Goal: Information Seeking & Learning: Learn about a topic

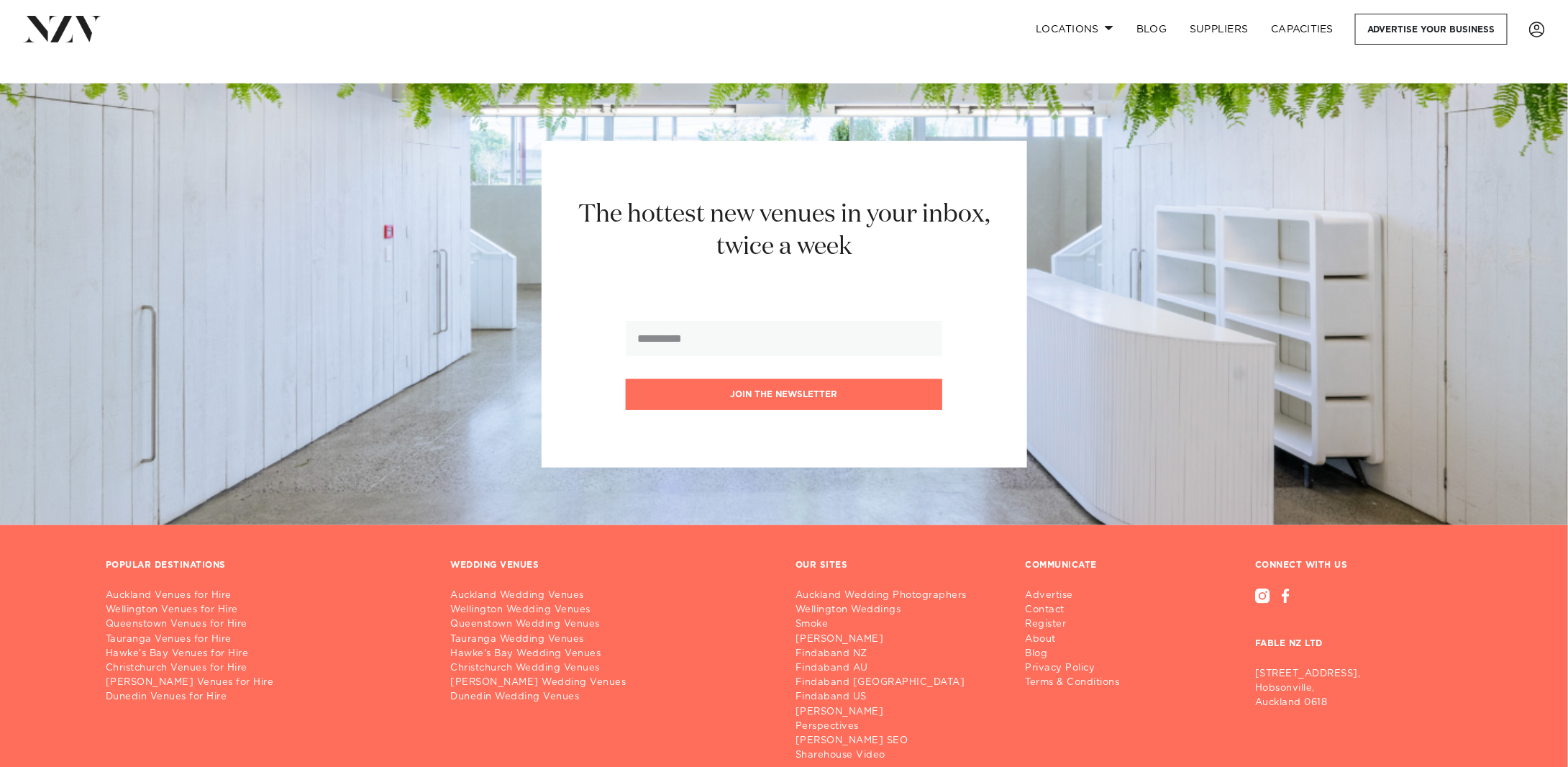
scroll to position [8654, 0]
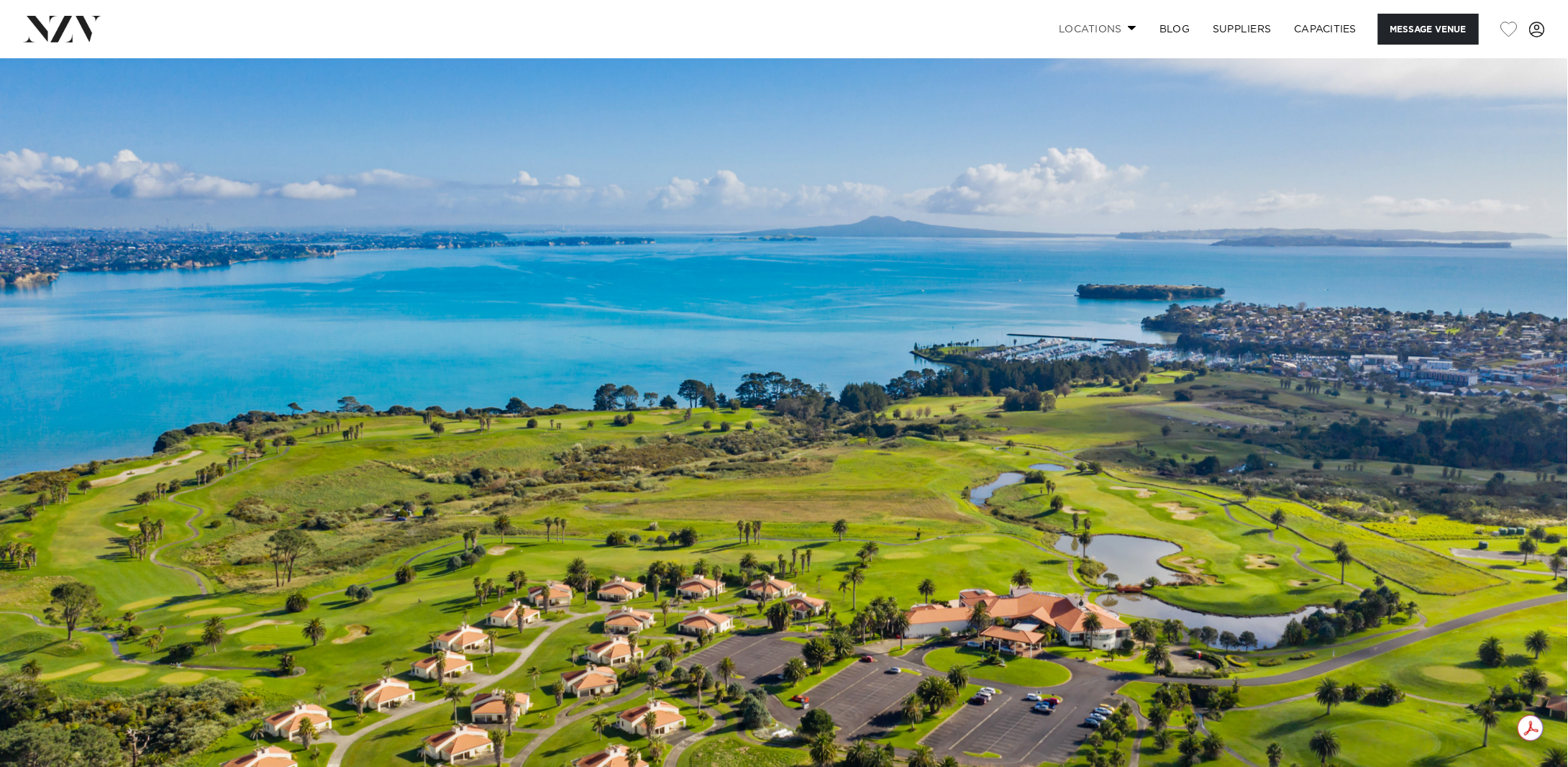
click at [1119, 28] on link "Locations" at bounding box center [1097, 29] width 101 height 31
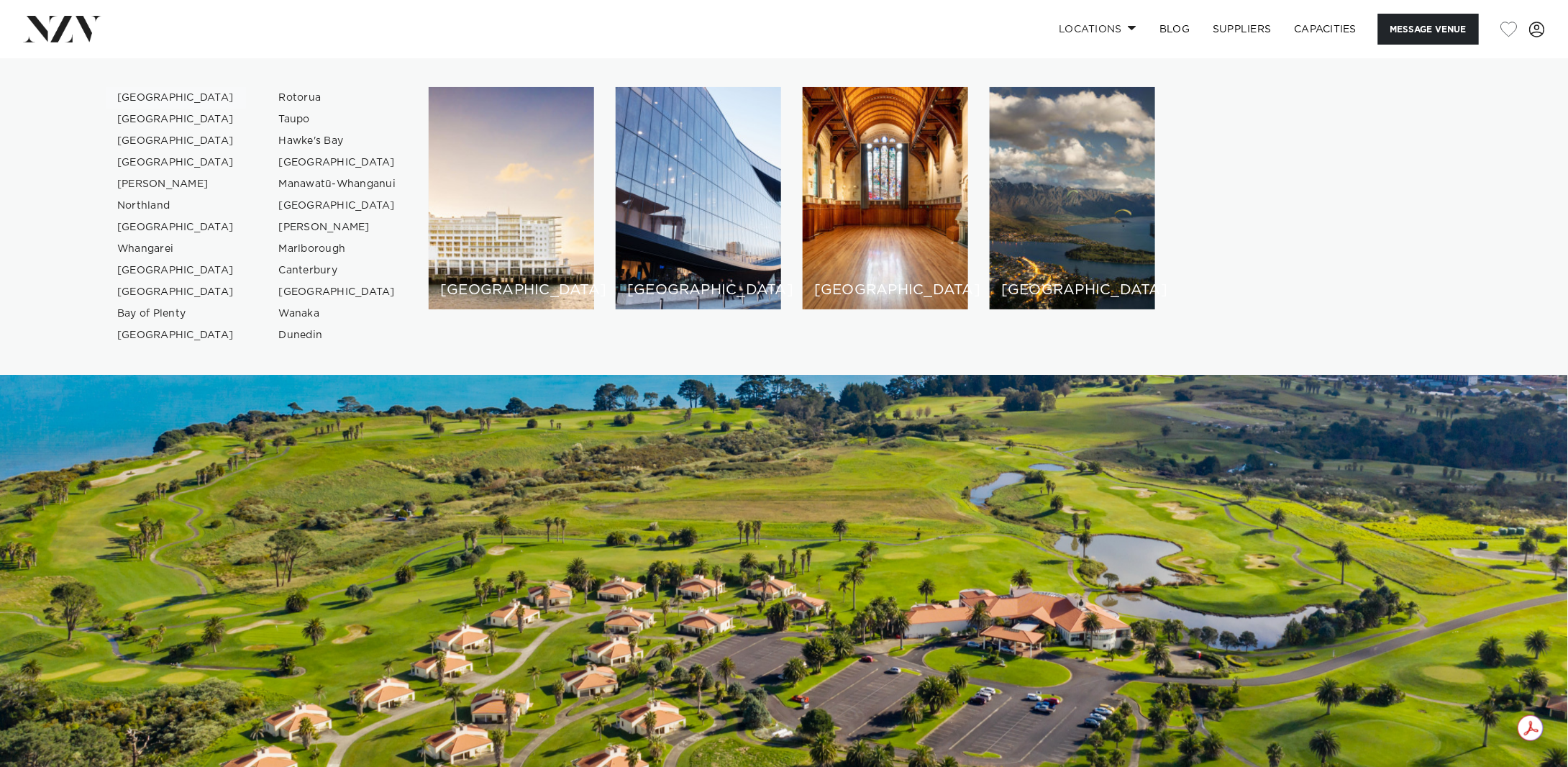
click at [142, 95] on link "[GEOGRAPHIC_DATA]" at bounding box center [176, 98] width 140 height 22
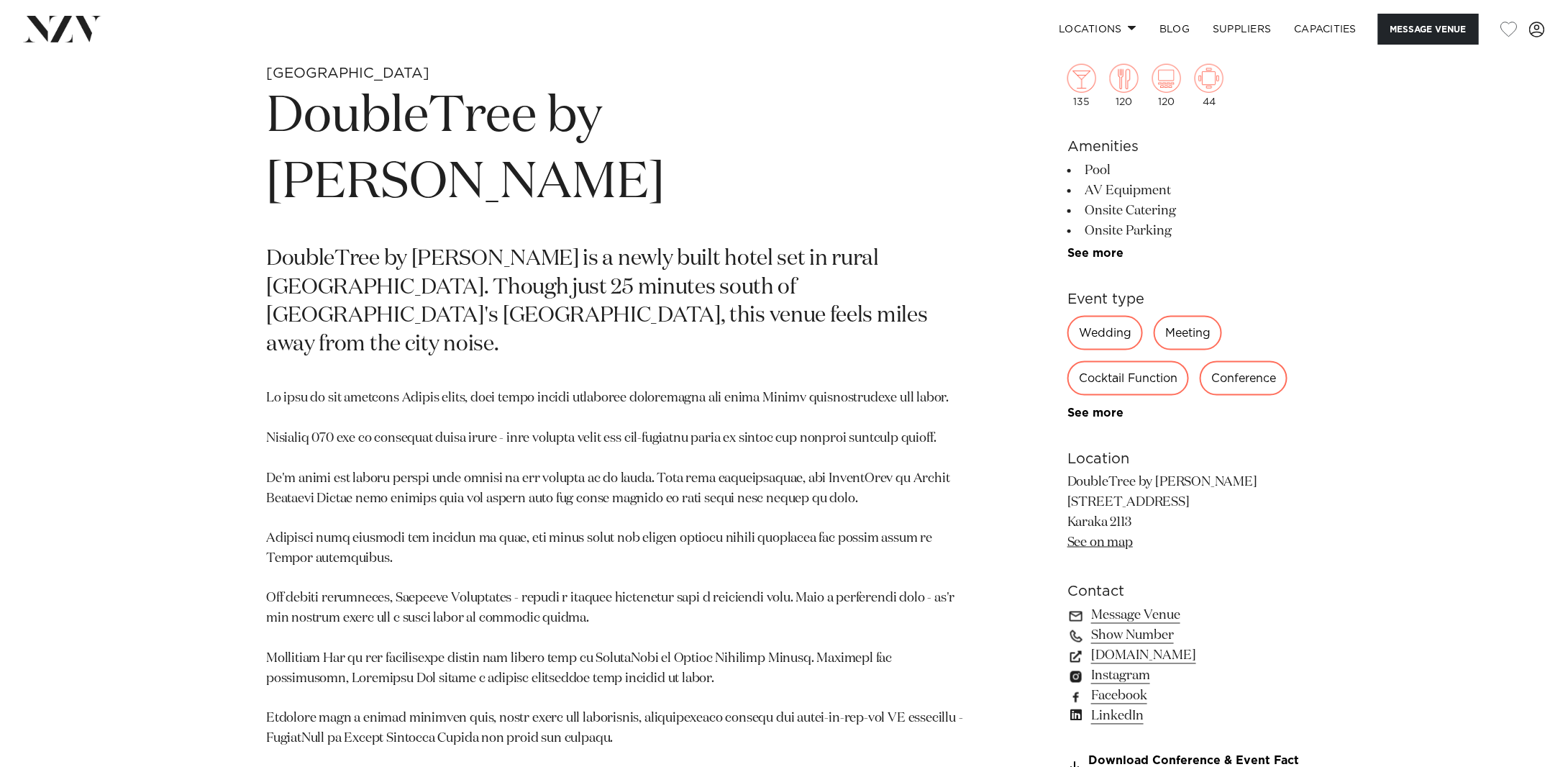
scroll to position [863, 0]
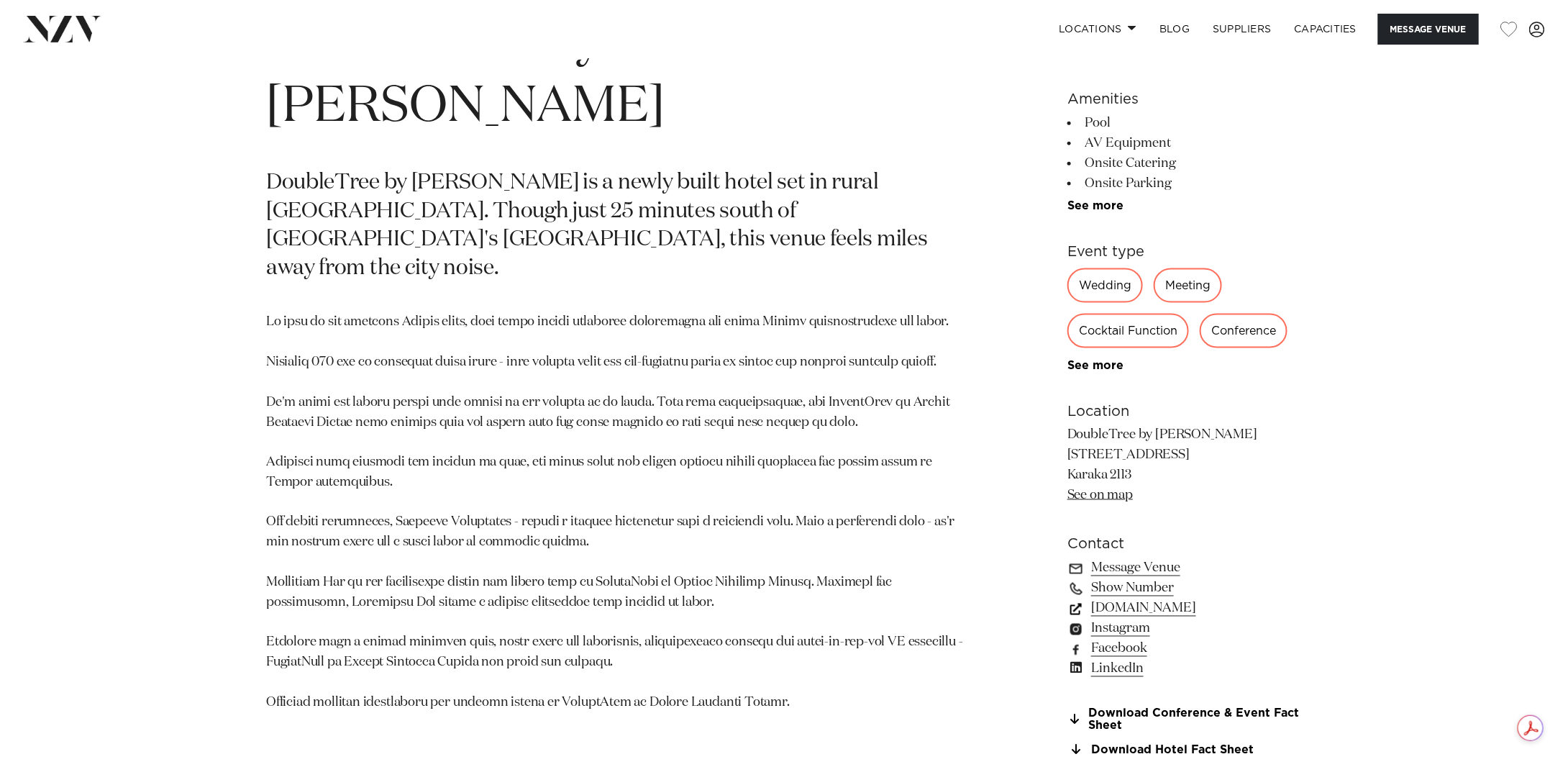
click at [1128, 610] on link "www.hilton.com" at bounding box center [1184, 608] width 235 height 20
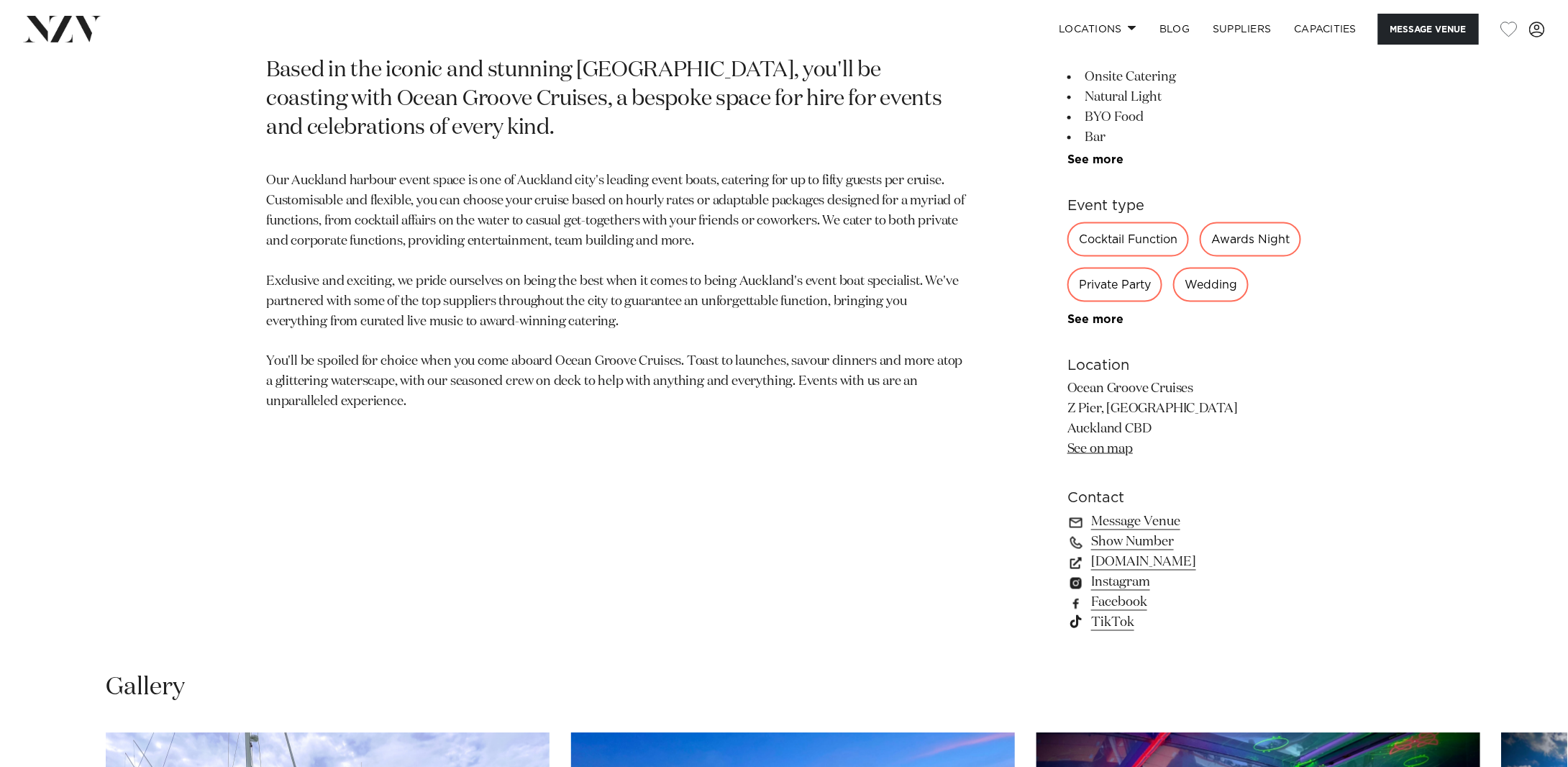
scroll to position [935, 0]
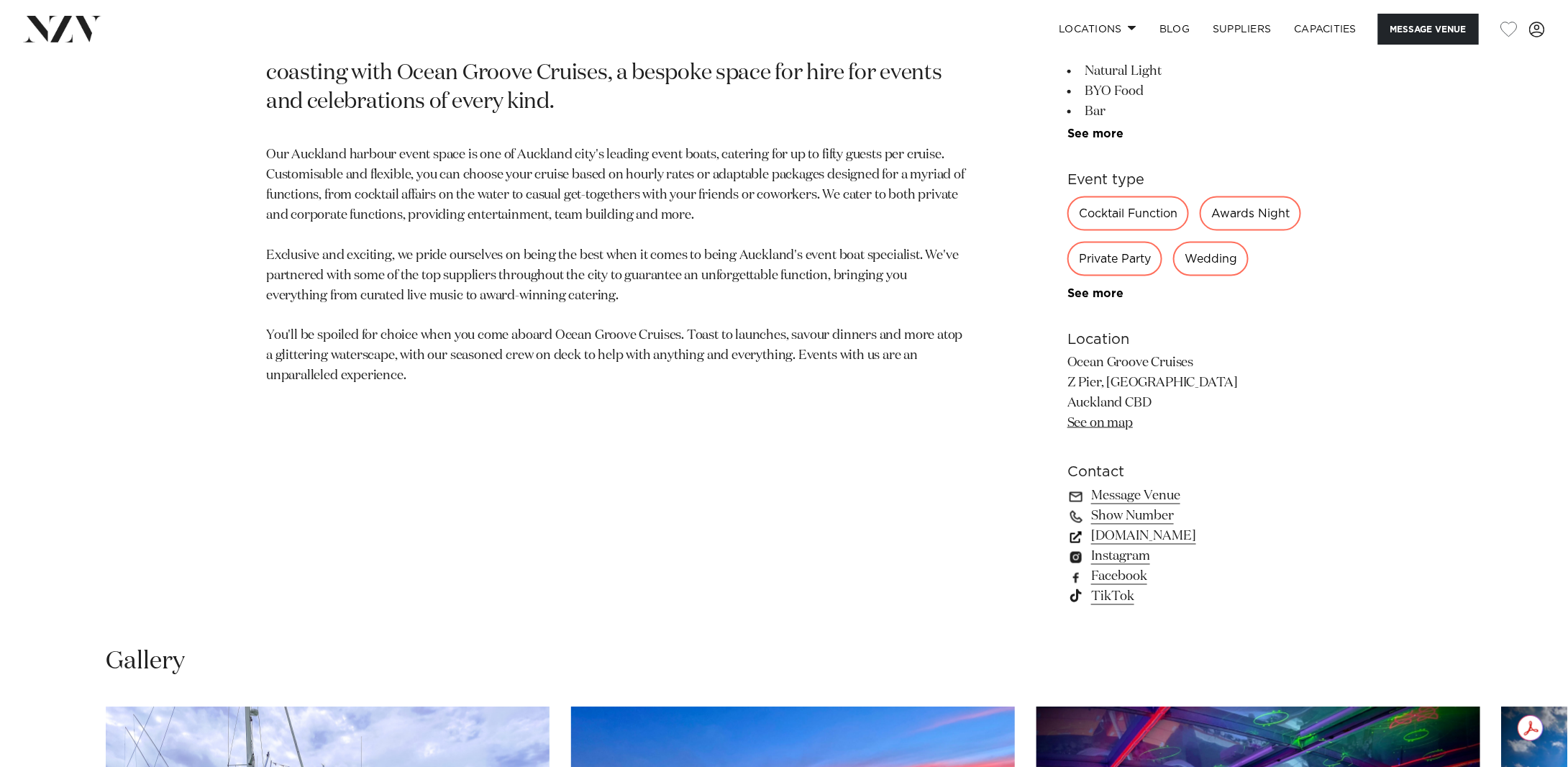
click at [1214, 531] on link "www.oceangroovecruises.co.nz" at bounding box center [1184, 537] width 235 height 20
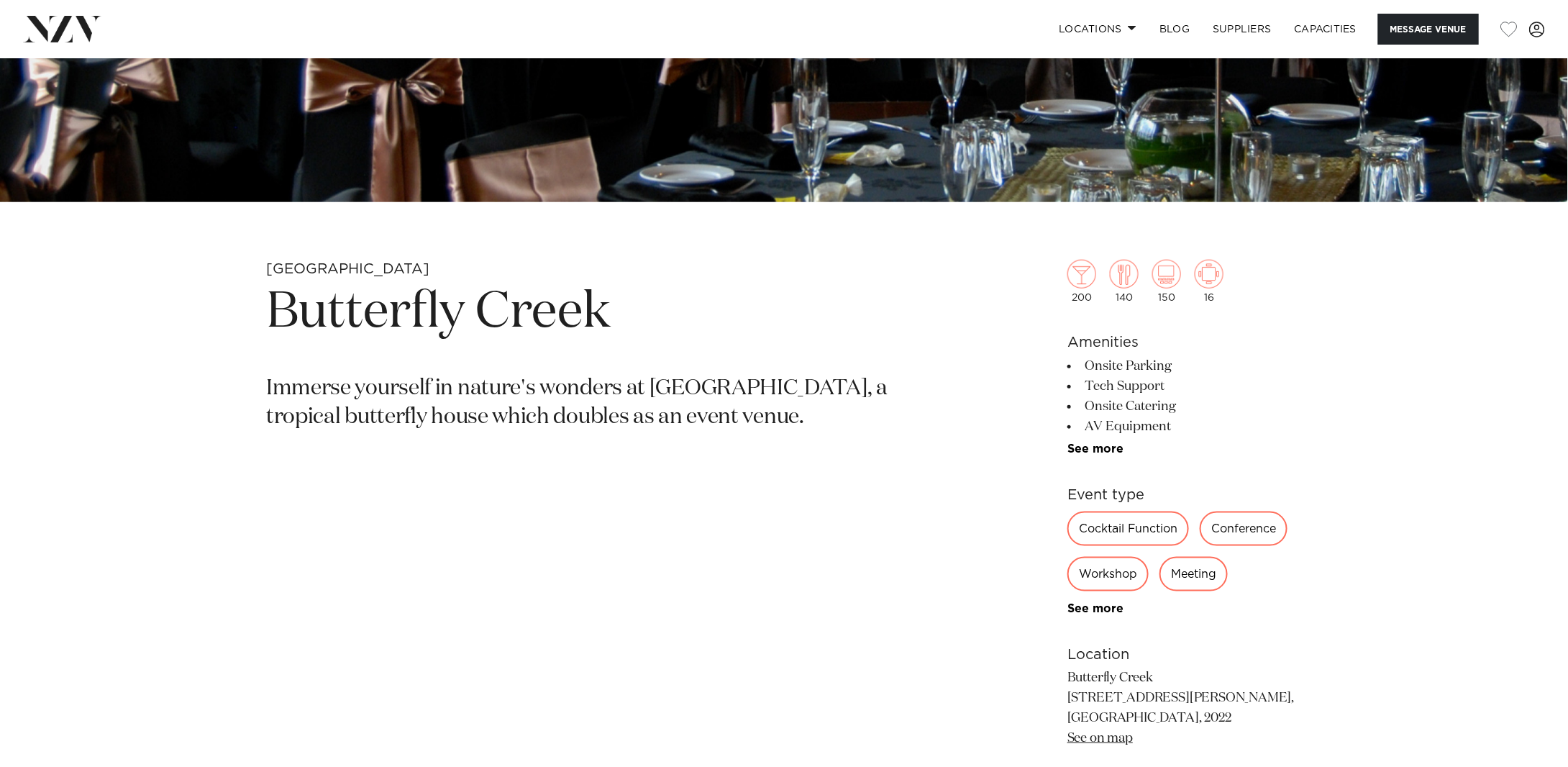
scroll to position [719, 0]
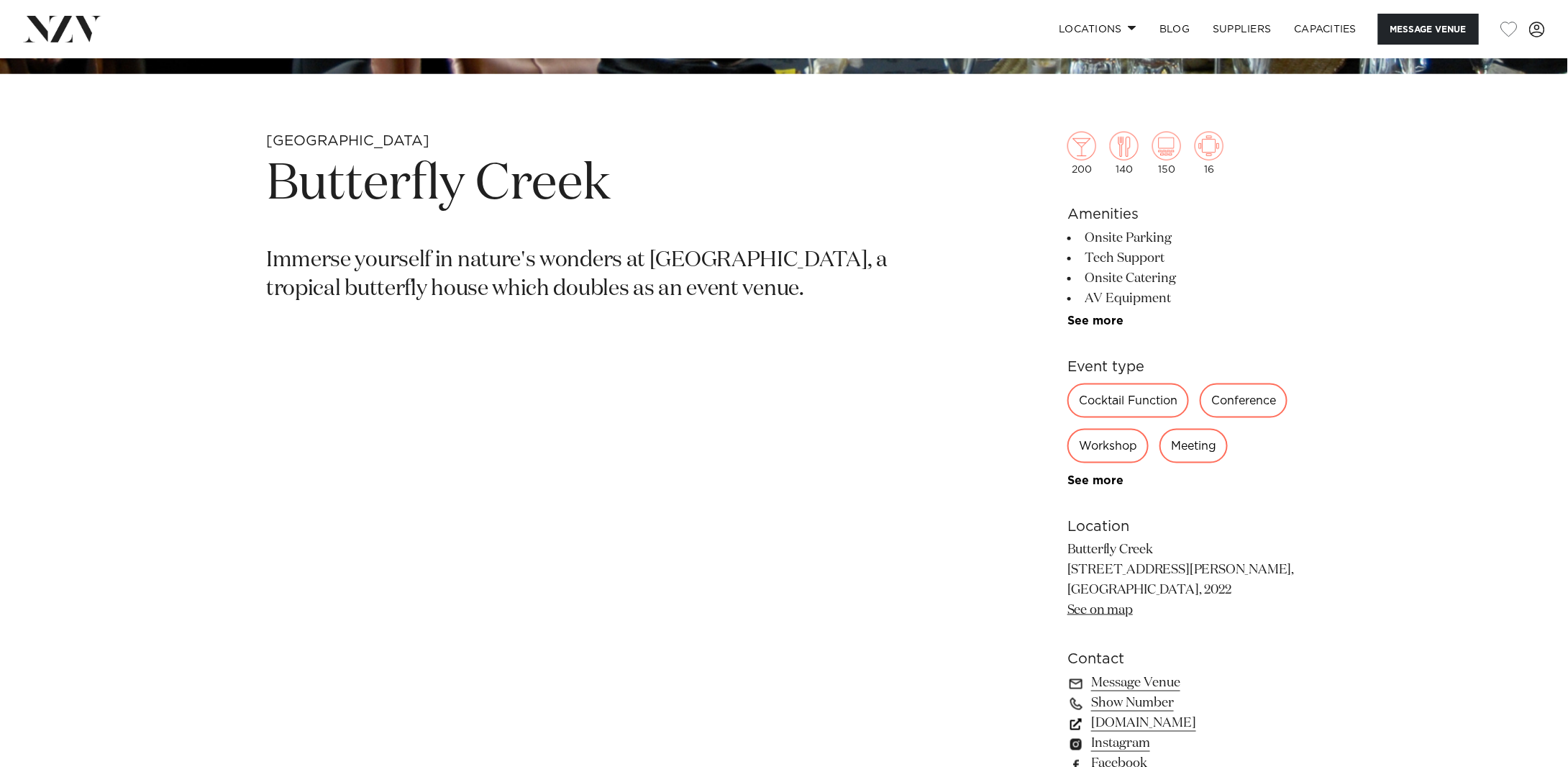
click at [1224, 726] on link "www.butterflycreek.co.nz" at bounding box center [1184, 723] width 235 height 20
